Goal: Task Accomplishment & Management: Manage account settings

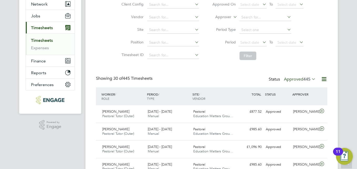
click at [311, 79] on icon at bounding box center [311, 78] width 0 height 7
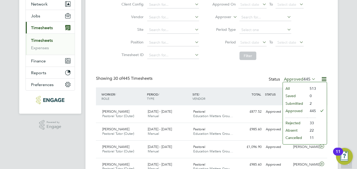
click at [297, 103] on li "Submitted" at bounding box center [295, 103] width 24 height 7
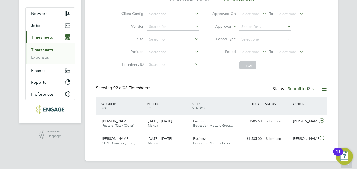
click at [311, 88] on icon at bounding box center [311, 88] width 0 height 7
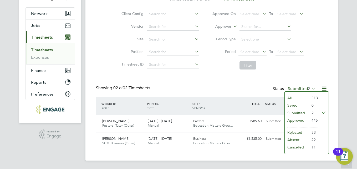
click at [296, 119] on li "Approved" at bounding box center [297, 119] width 24 height 7
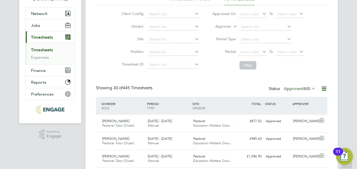
scroll to position [13, 46]
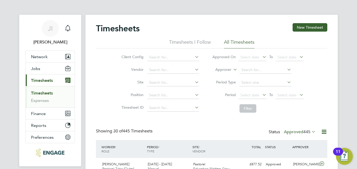
click at [43, 93] on link "Timesheets" at bounding box center [42, 92] width 22 height 5
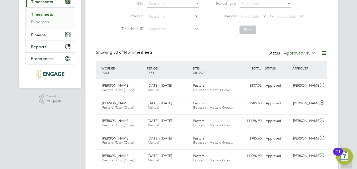
scroll to position [79, 0]
click at [253, 16] on span "Select date" at bounding box center [249, 16] width 19 height 5
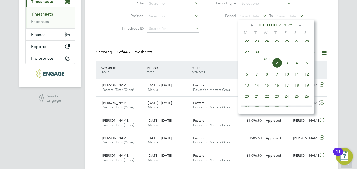
click at [252, 26] on icon at bounding box center [252, 26] width 5 height 6
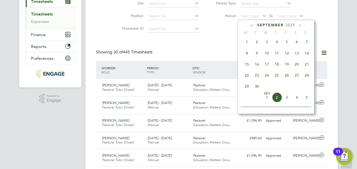
click at [252, 26] on icon at bounding box center [252, 26] width 5 height 6
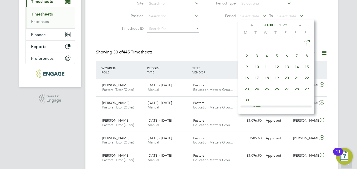
click at [252, 26] on icon at bounding box center [252, 26] width 5 height 6
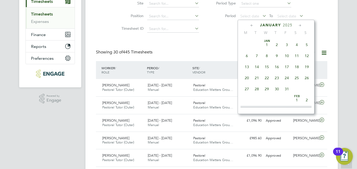
click at [252, 26] on icon at bounding box center [252, 26] width 5 height 6
click at [247, 67] on span "14" at bounding box center [247, 67] width 10 height 10
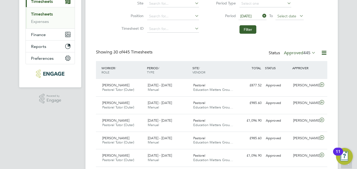
click at [288, 18] on span "Select date" at bounding box center [286, 16] width 19 height 5
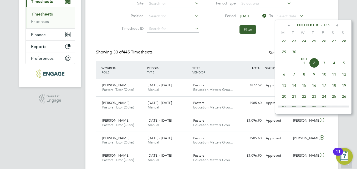
click at [290, 26] on icon at bounding box center [289, 26] width 5 height 6
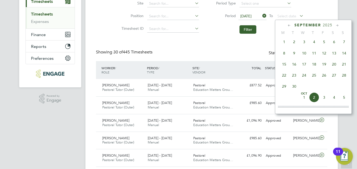
click at [290, 26] on icon at bounding box center [289, 26] width 5 height 6
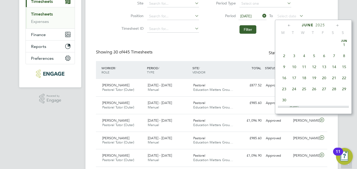
click at [290, 26] on icon at bounding box center [289, 26] width 5 height 6
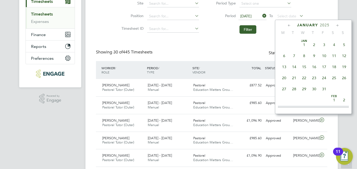
click at [290, 26] on icon at bounding box center [289, 26] width 5 height 6
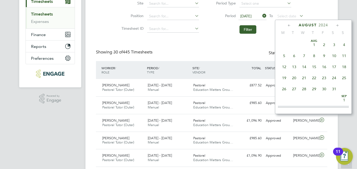
click at [337, 24] on icon at bounding box center [337, 26] width 5 height 6
click at [346, 66] on span "20" at bounding box center [344, 64] width 10 height 10
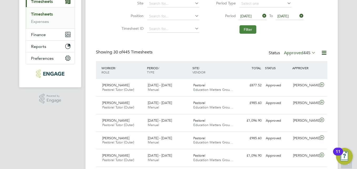
click at [252, 28] on button "Filter" at bounding box center [248, 29] width 17 height 8
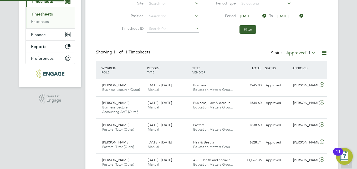
scroll to position [3, 3]
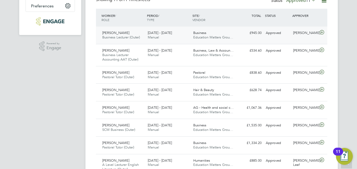
click at [202, 33] on span "Business" at bounding box center [199, 33] width 13 height 4
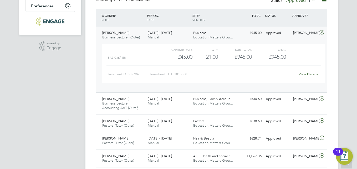
click at [309, 73] on link "View Details" at bounding box center [308, 74] width 19 height 4
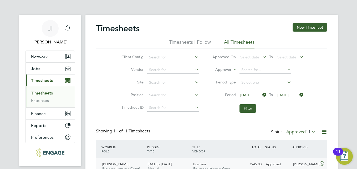
click at [261, 93] on icon at bounding box center [261, 94] width 0 height 7
click at [248, 95] on span "Select date" at bounding box center [249, 95] width 19 height 5
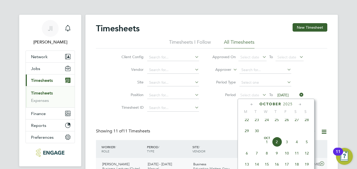
click at [250, 104] on icon at bounding box center [252, 105] width 5 height 6
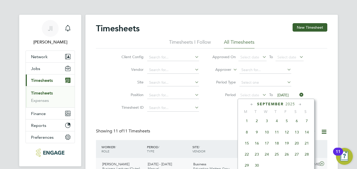
click at [250, 104] on icon at bounding box center [252, 105] width 5 height 6
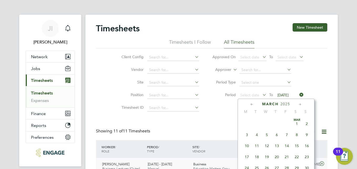
click at [250, 104] on icon at bounding box center [252, 105] width 5 height 6
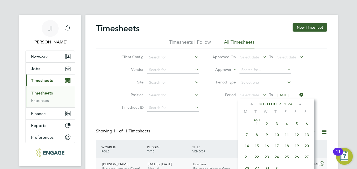
click at [247, 157] on span "21" at bounding box center [247, 157] width 10 height 10
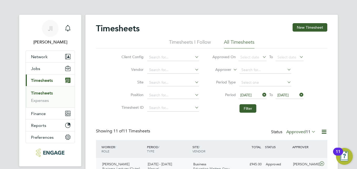
click at [289, 95] on span "21 Oct 2024" at bounding box center [282, 95] width 11 height 5
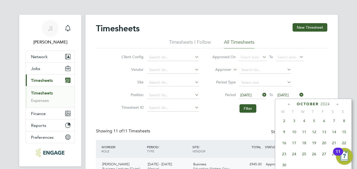
scroll to position [194, 0]
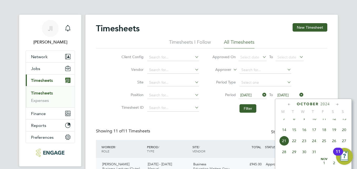
click at [345, 144] on span "27" at bounding box center [344, 141] width 10 height 10
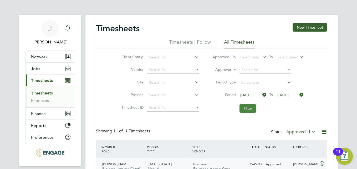
click at [249, 110] on button "Filter" at bounding box center [248, 108] width 17 height 8
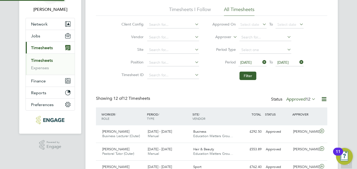
scroll to position [3, 3]
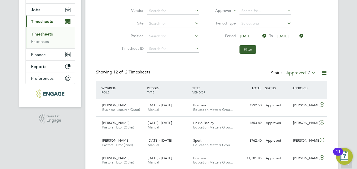
click at [49, 34] on link "Timesheets" at bounding box center [42, 34] width 22 height 5
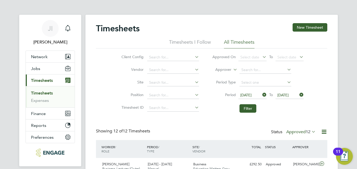
click at [43, 93] on link "Timesheets" at bounding box center [42, 92] width 22 height 5
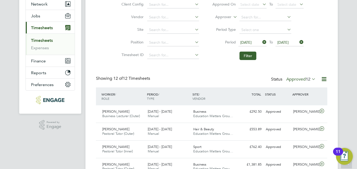
click at [298, 42] on icon at bounding box center [298, 41] width 0 height 7
click at [261, 42] on icon at bounding box center [261, 41] width 0 height 7
click at [311, 78] on icon at bounding box center [311, 78] width 0 height 7
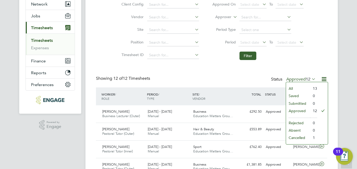
click at [295, 109] on li "Approved" at bounding box center [298, 110] width 24 height 7
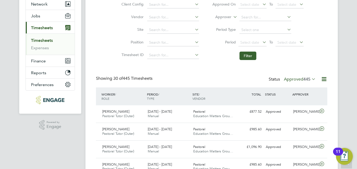
click at [298, 42] on icon at bounding box center [298, 41] width 0 height 7
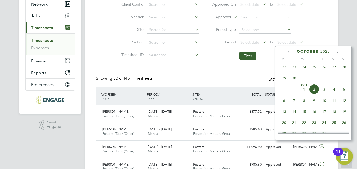
click at [269, 55] on li "Filter" at bounding box center [258, 56] width 105 height 14
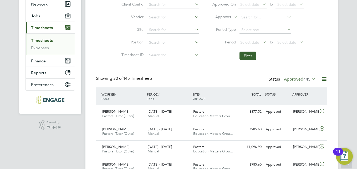
click at [311, 77] on icon at bounding box center [311, 78] width 0 height 7
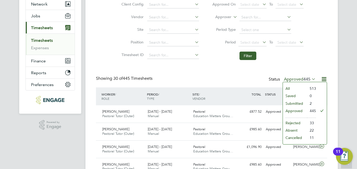
click at [298, 102] on li "Submitted" at bounding box center [295, 103] width 24 height 7
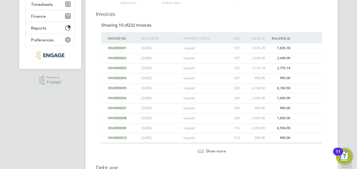
scroll to position [79, 0]
